Goal: Navigation & Orientation: Find specific page/section

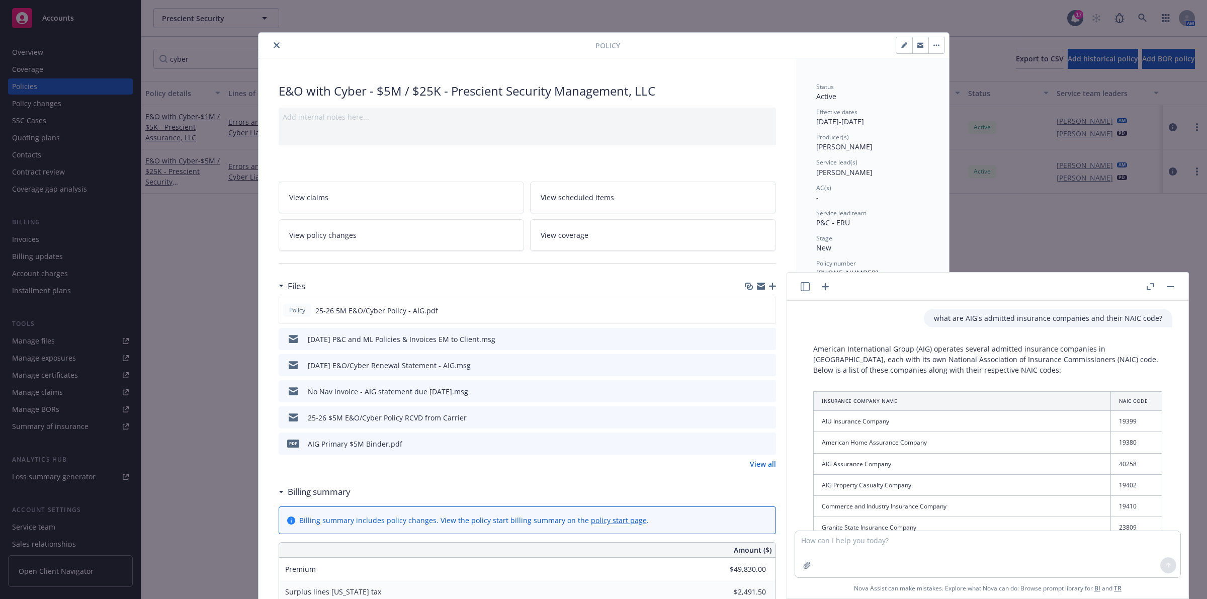
scroll to position [1457, 0]
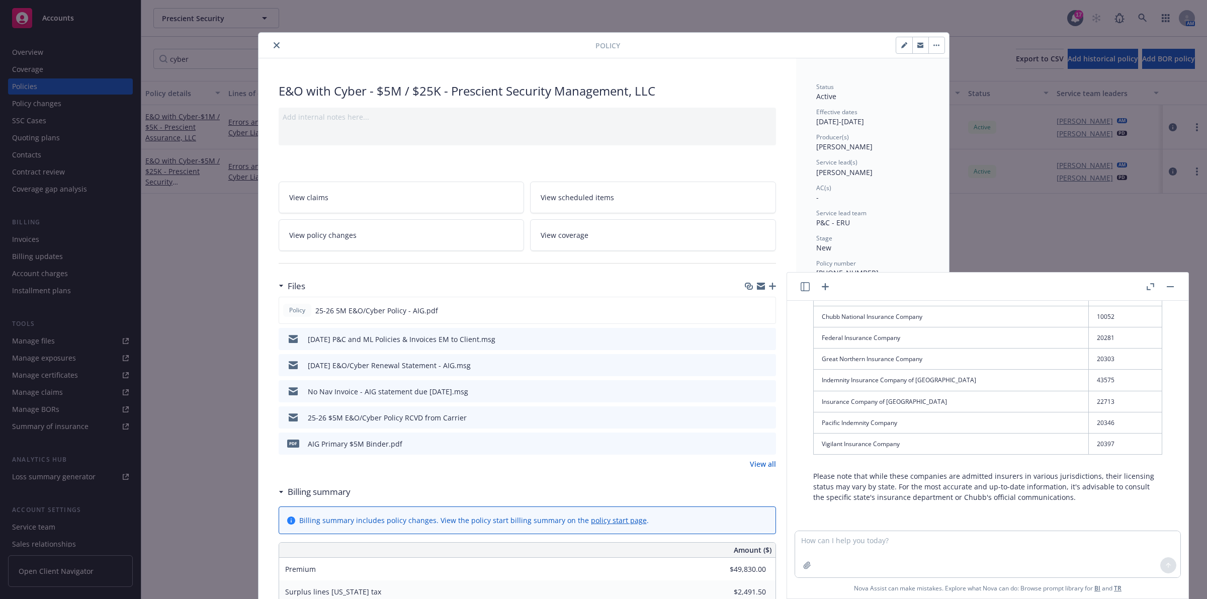
click at [268, 51] on div at bounding box center [429, 45] width 333 height 12
click at [271, 43] on button "close" at bounding box center [277, 45] width 12 height 12
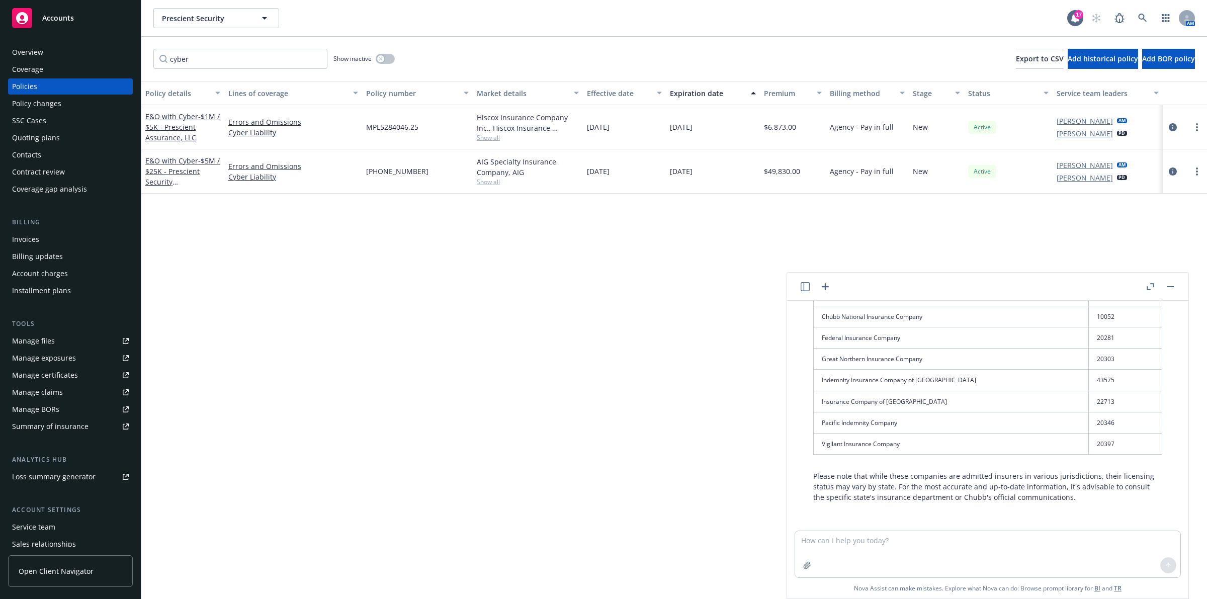
click at [1174, 292] on button at bounding box center [1170, 287] width 12 height 12
click at [1168, 287] on rect "button" at bounding box center [1170, 286] width 7 height 1
